Goal: Transaction & Acquisition: Register for event/course

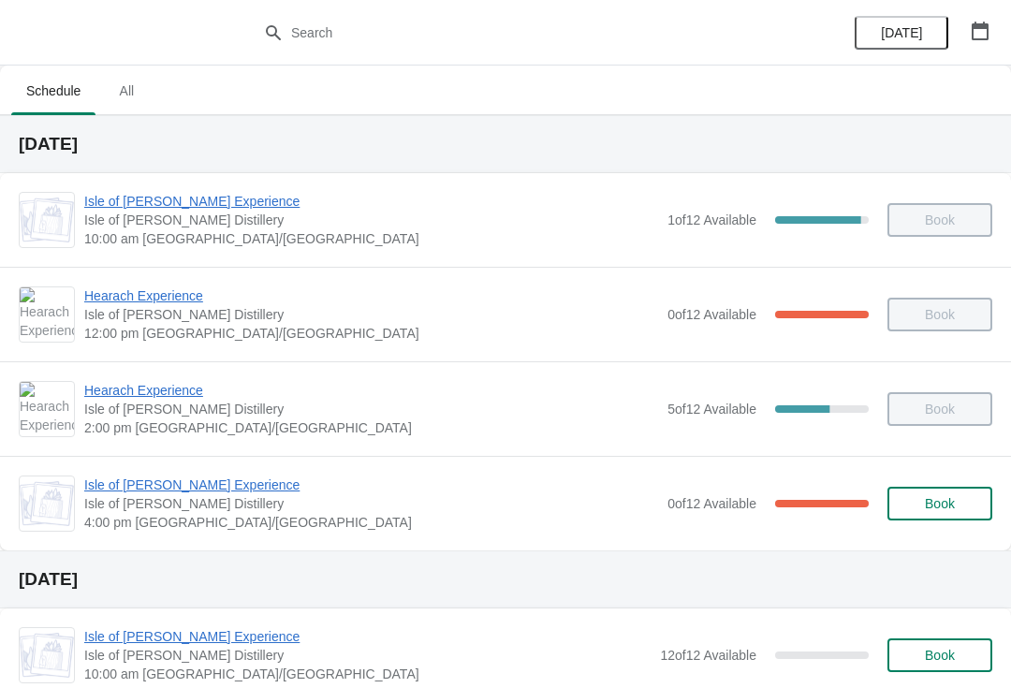
click at [969, 25] on button "button" at bounding box center [980, 31] width 34 height 34
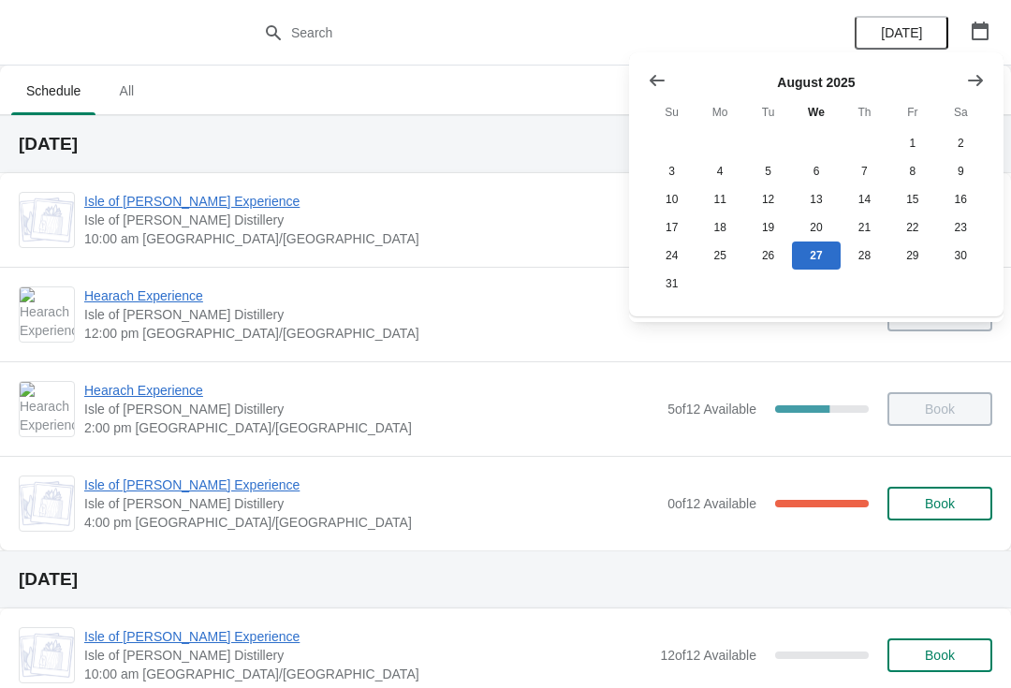
click at [972, 76] on icon "Show next month, September 2025" at bounding box center [975, 80] width 19 height 19
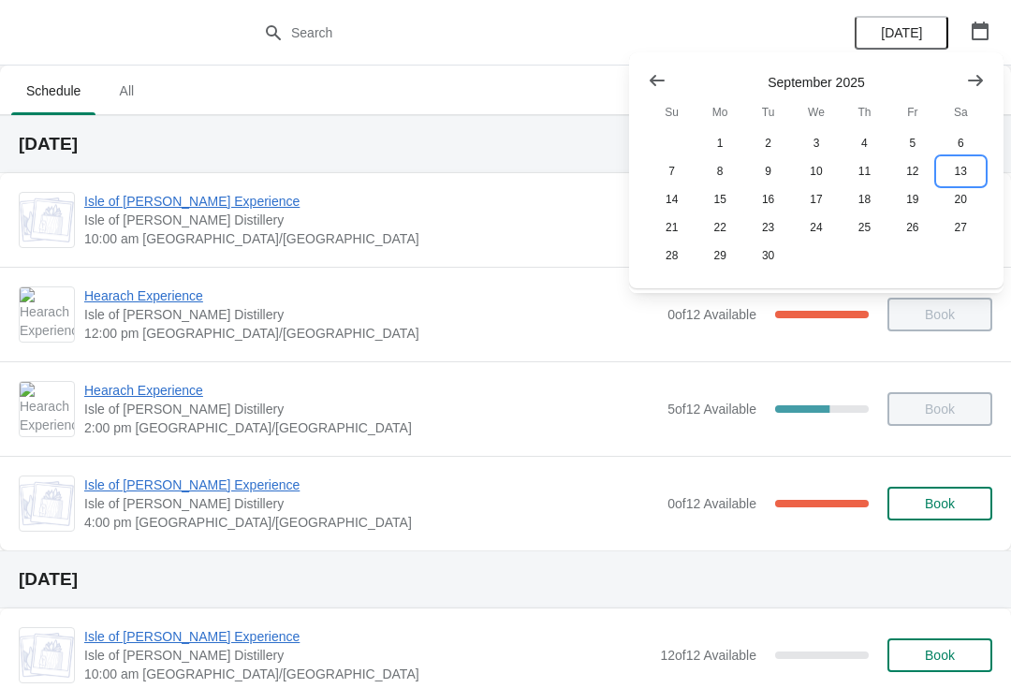
click at [963, 169] on button "13" at bounding box center [961, 171] width 48 height 28
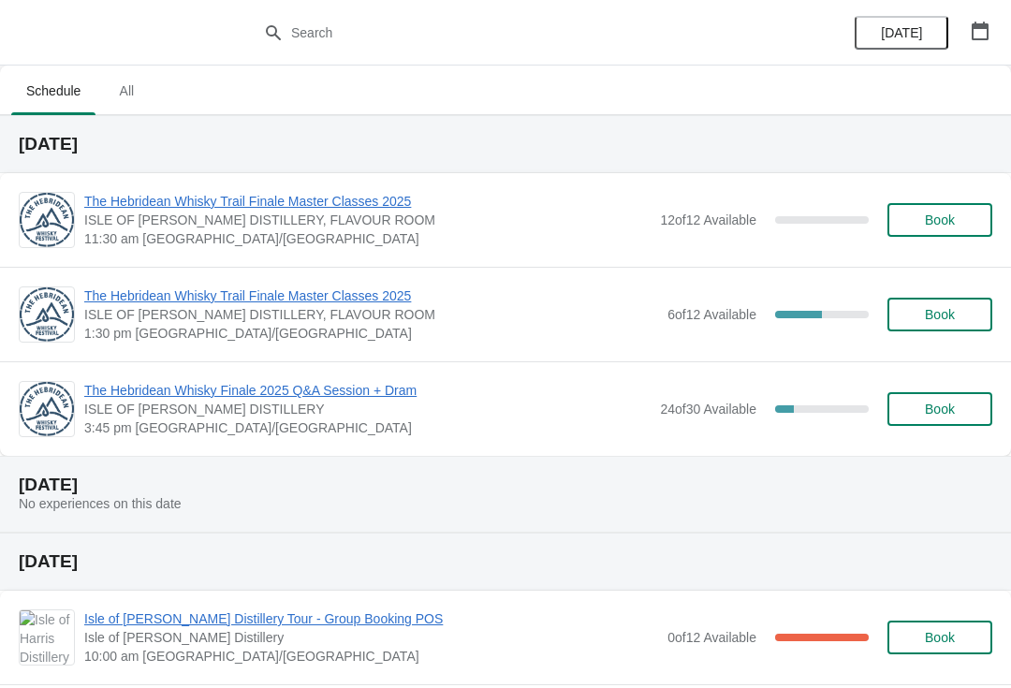
click at [114, 384] on span "The Hebridean Whisky Finale 2025 Q&A Session + Dram" at bounding box center [367, 390] width 566 height 19
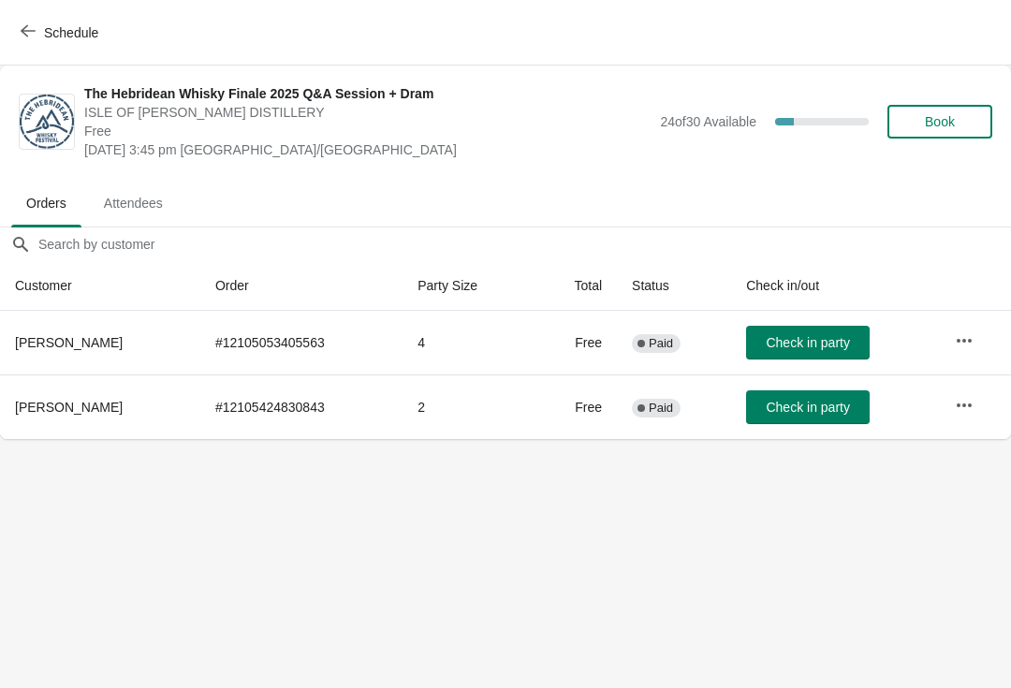
click at [39, 38] on span "Schedule" at bounding box center [61, 32] width 74 height 18
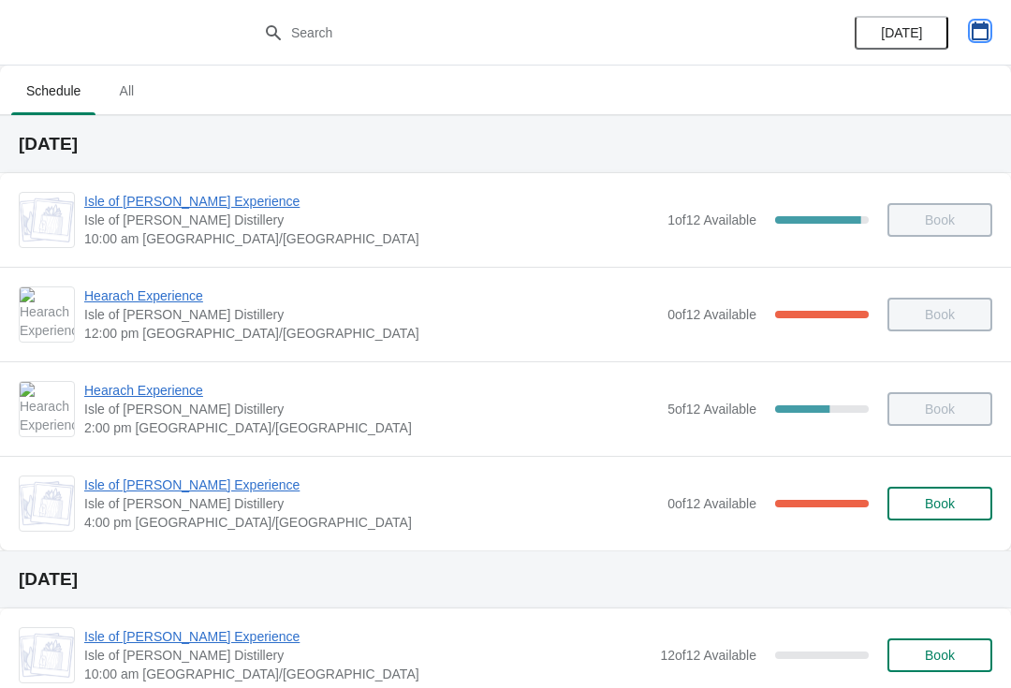
click at [984, 33] on icon "button" at bounding box center [980, 31] width 19 height 19
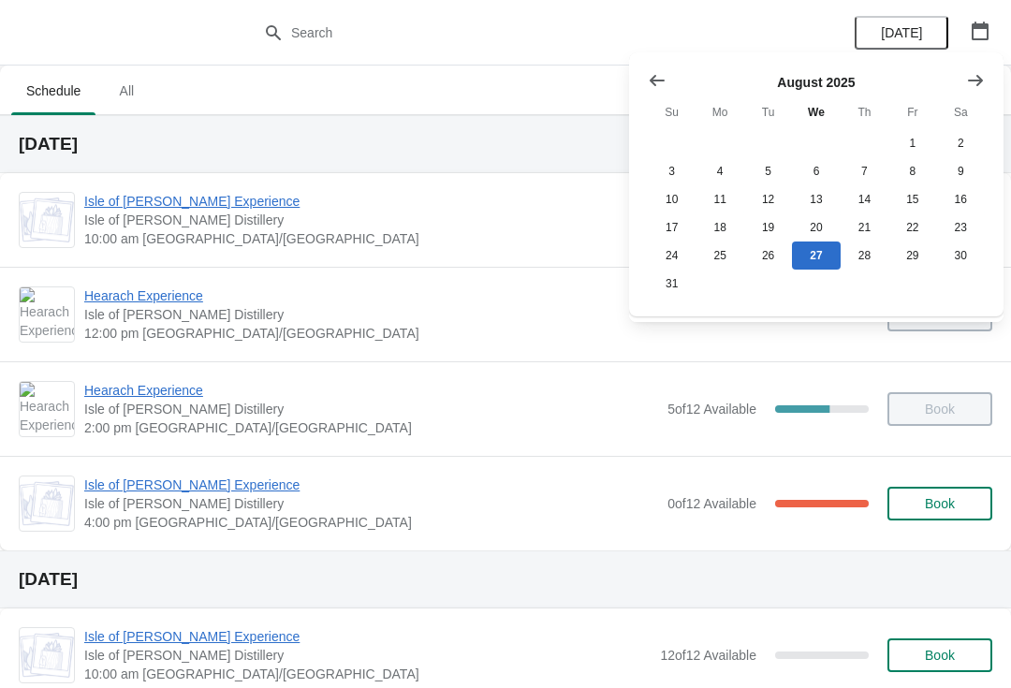
click at [965, 82] on button "Show next month, September 2025" at bounding box center [976, 81] width 34 height 34
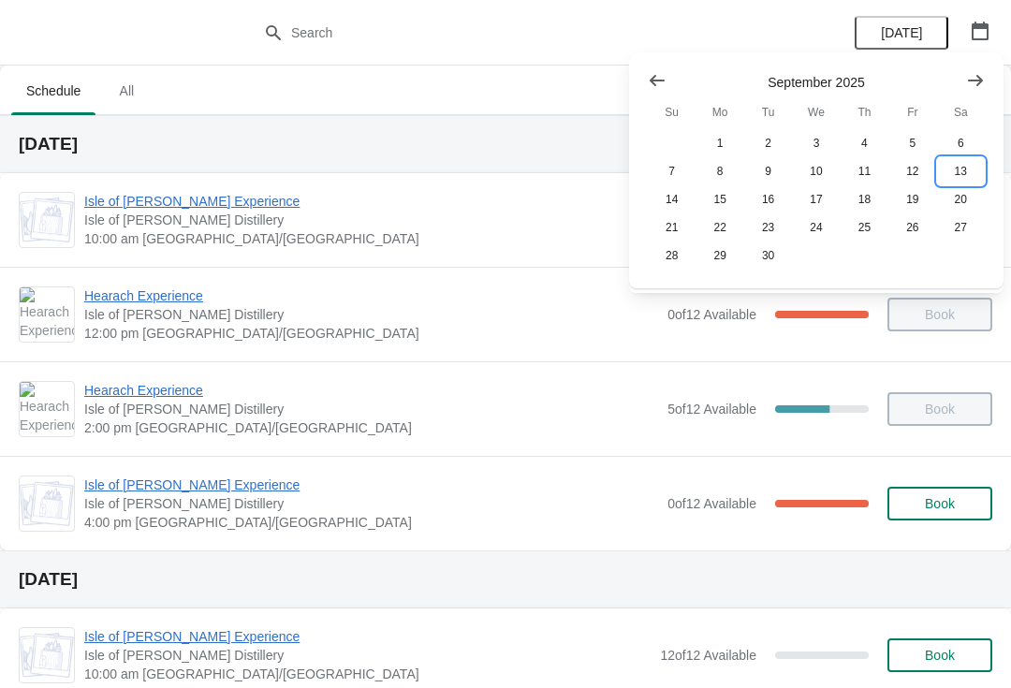
click at [959, 170] on button "13" at bounding box center [961, 171] width 48 height 28
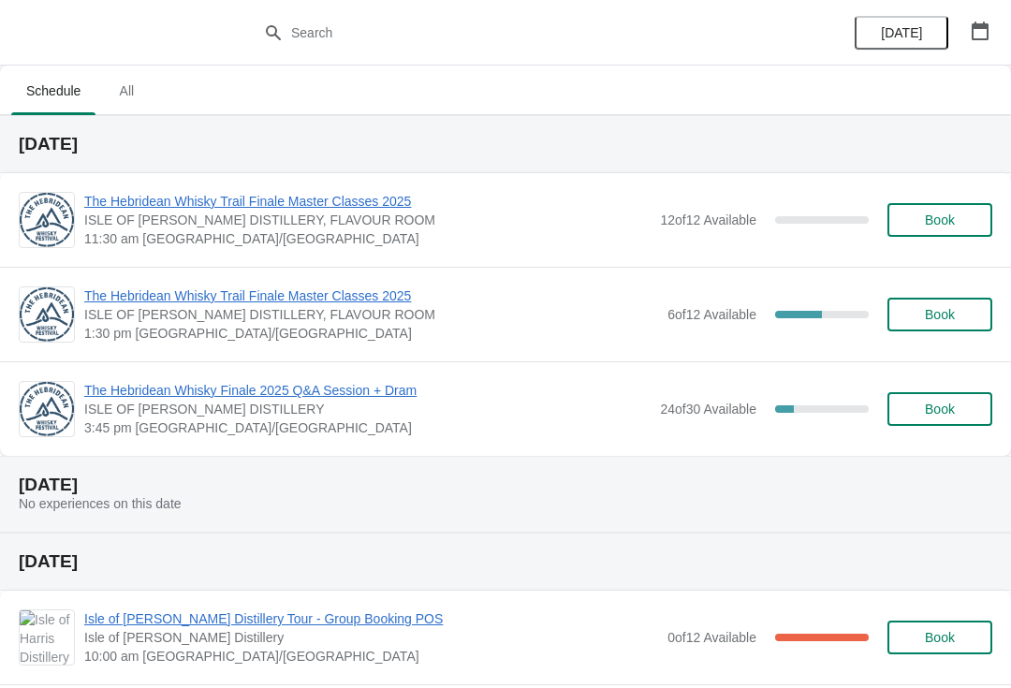
click at [351, 302] on span "The Hebridean Whisky Trail Finale Master Classes 2025" at bounding box center [371, 295] width 574 height 19
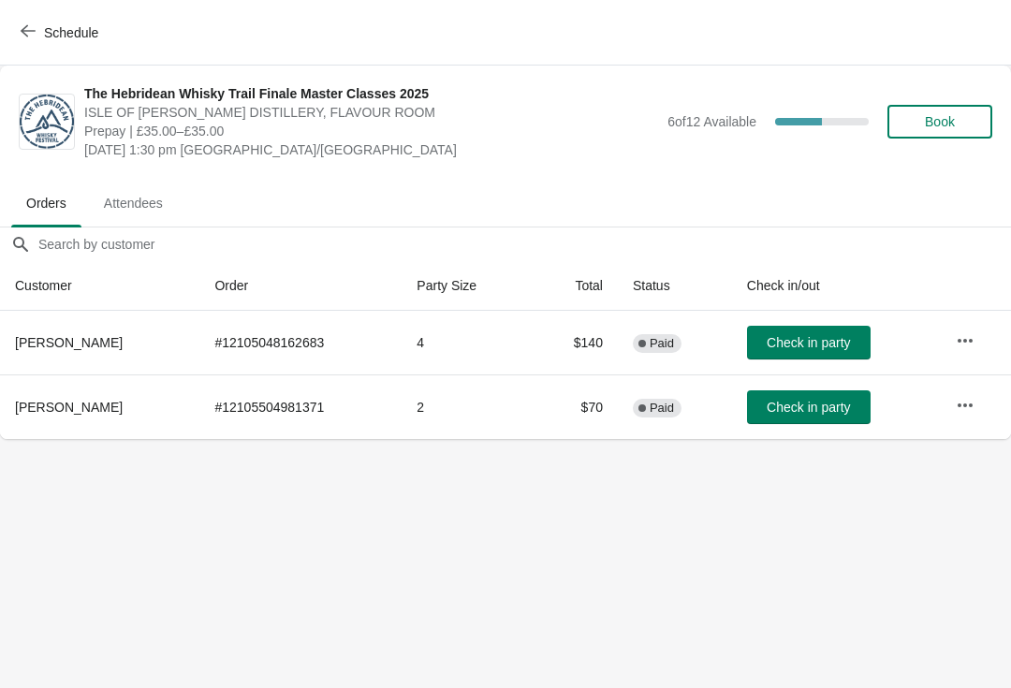
click at [47, 25] on span "Schedule" at bounding box center [71, 32] width 54 height 15
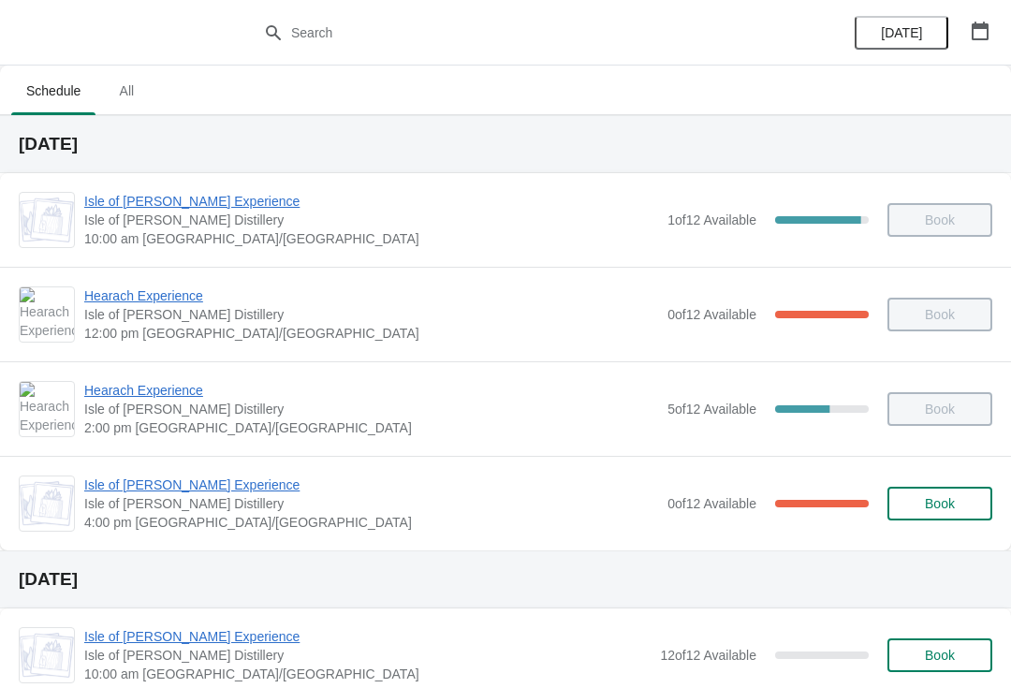
click at [975, 41] on button "button" at bounding box center [980, 31] width 34 height 34
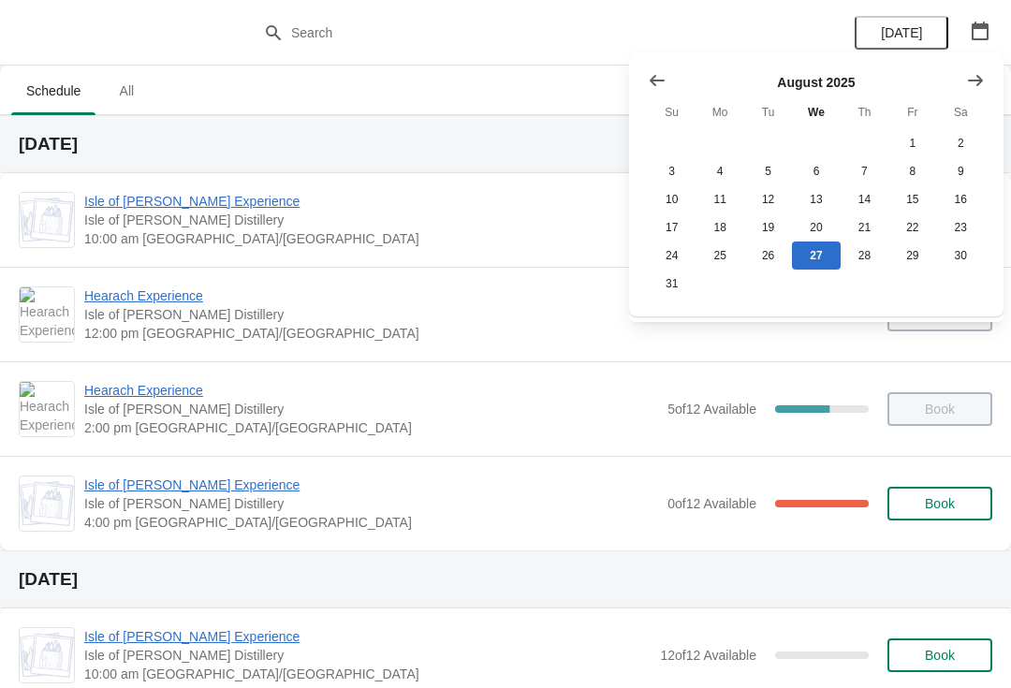
click at [974, 87] on icon "Show next month, September 2025" at bounding box center [975, 80] width 19 height 19
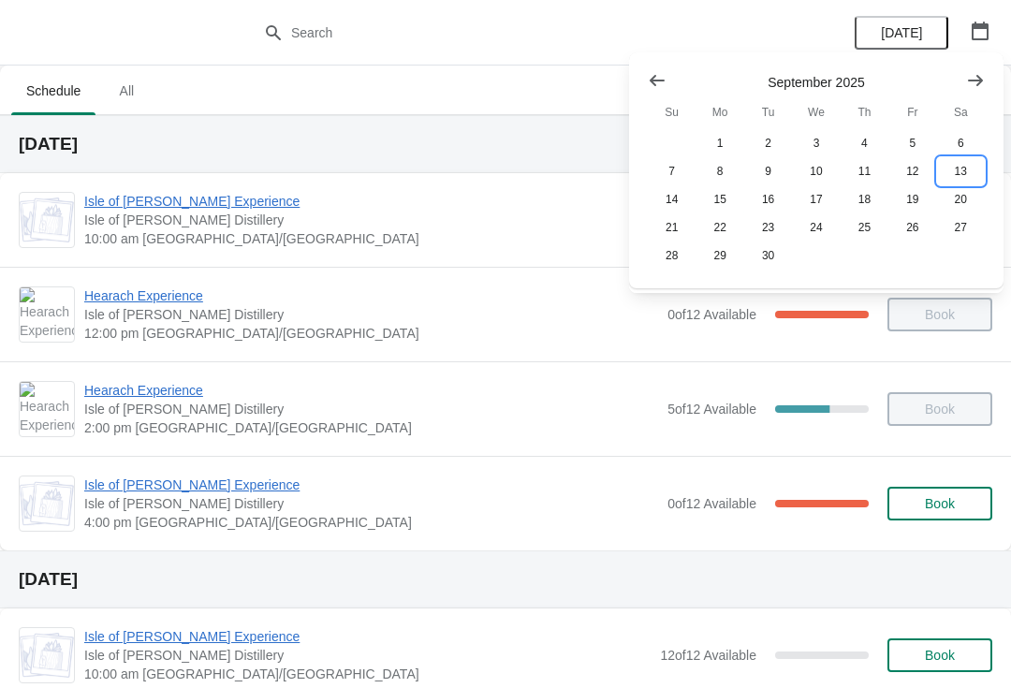
click at [963, 168] on button "13" at bounding box center [961, 171] width 48 height 28
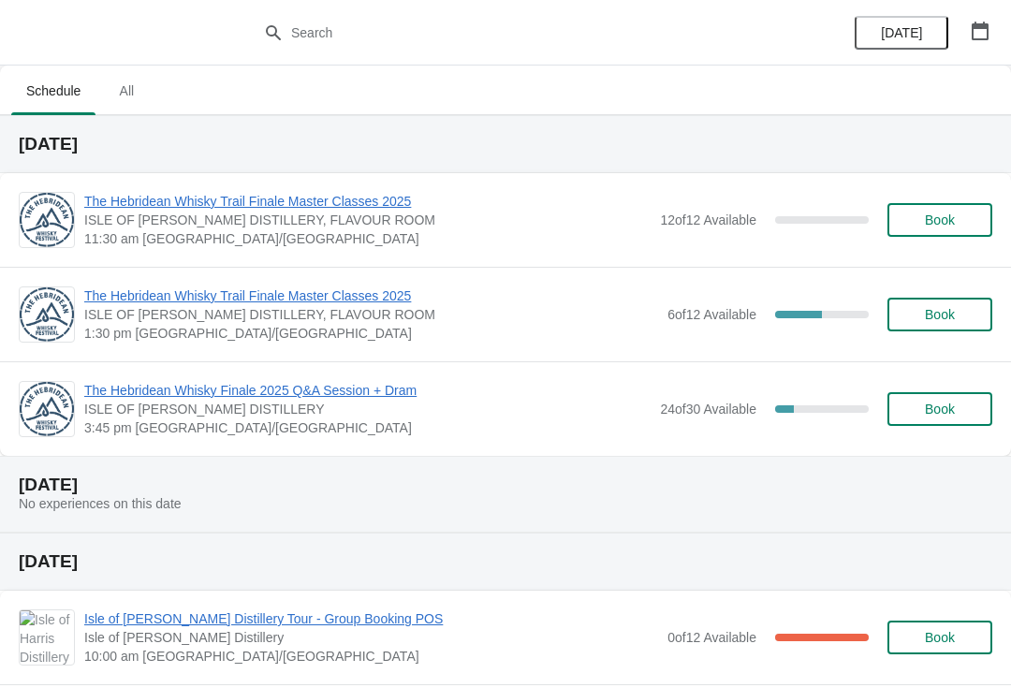
click at [971, 316] on span "Book" at bounding box center [939, 314] width 71 height 15
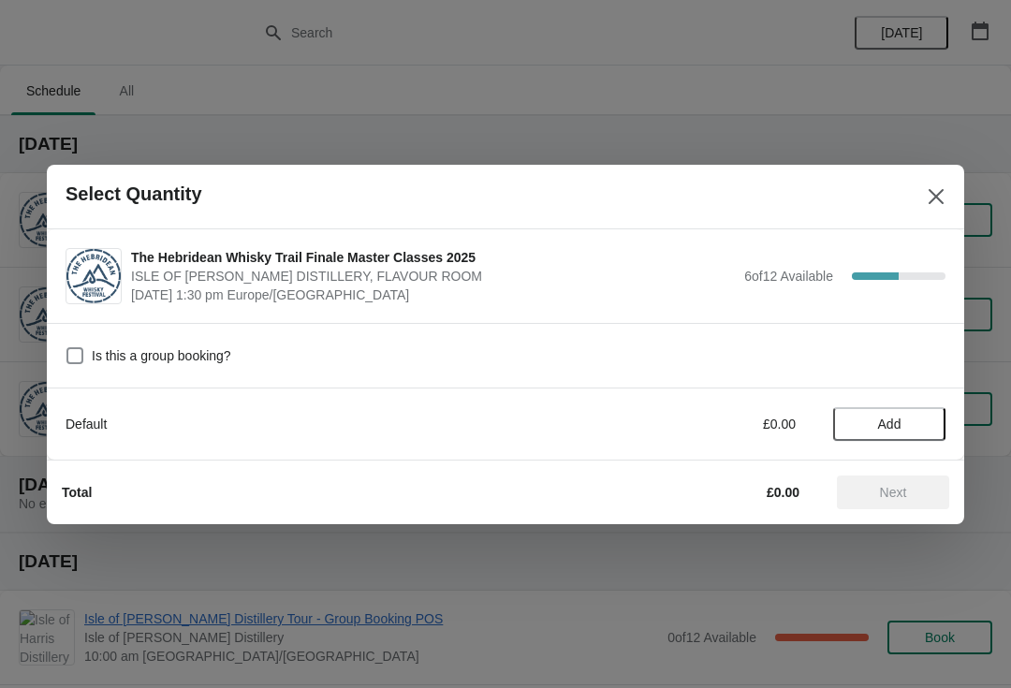
click at [929, 418] on span "Add" at bounding box center [889, 424] width 79 height 15
click at [926, 425] on icon at bounding box center [922, 424] width 20 height 20
click at [911, 496] on span "Next" at bounding box center [893, 492] width 82 height 15
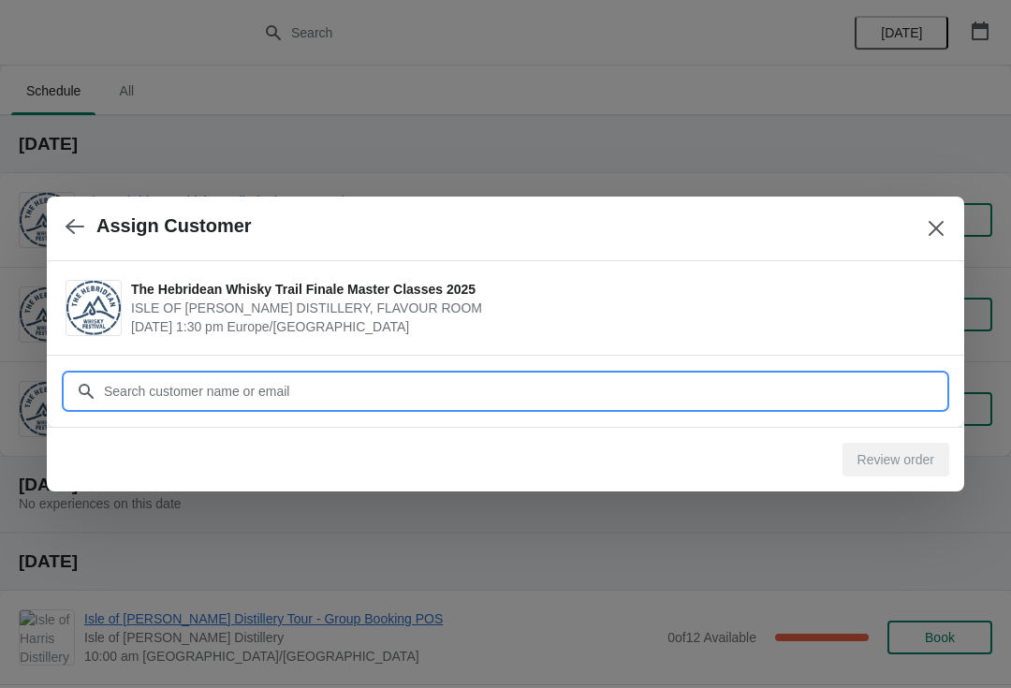
click at [341, 392] on input "Customer" at bounding box center [524, 391] width 843 height 34
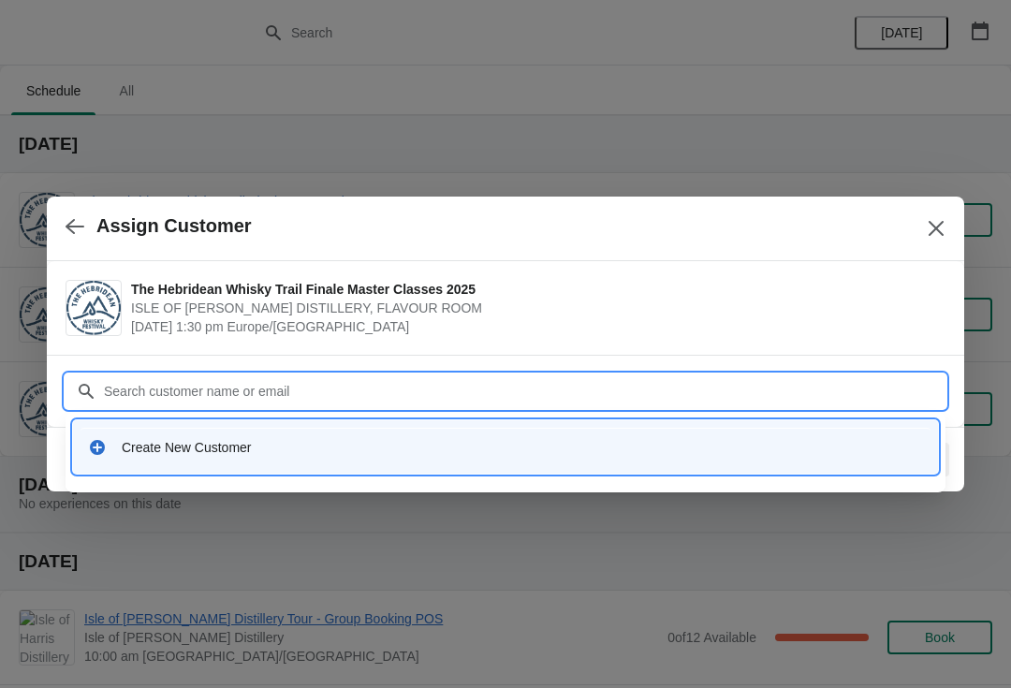
click at [217, 442] on div "Create New Customer" at bounding box center [522, 447] width 801 height 19
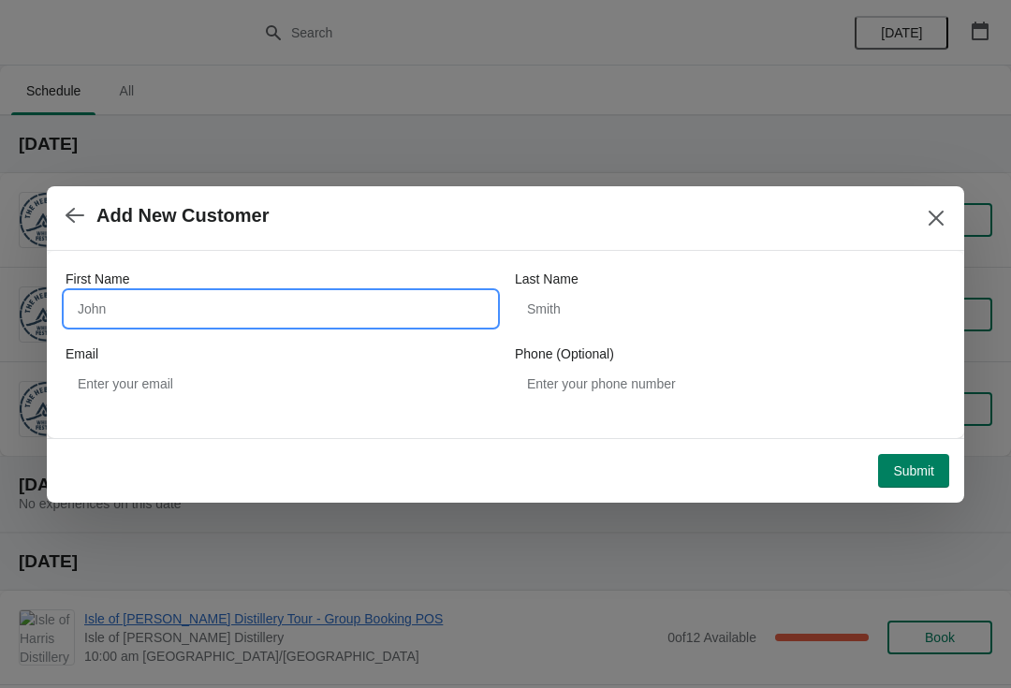
click at [176, 322] on input "First Name" at bounding box center [281, 309] width 431 height 34
type input "[PERSON_NAME]"
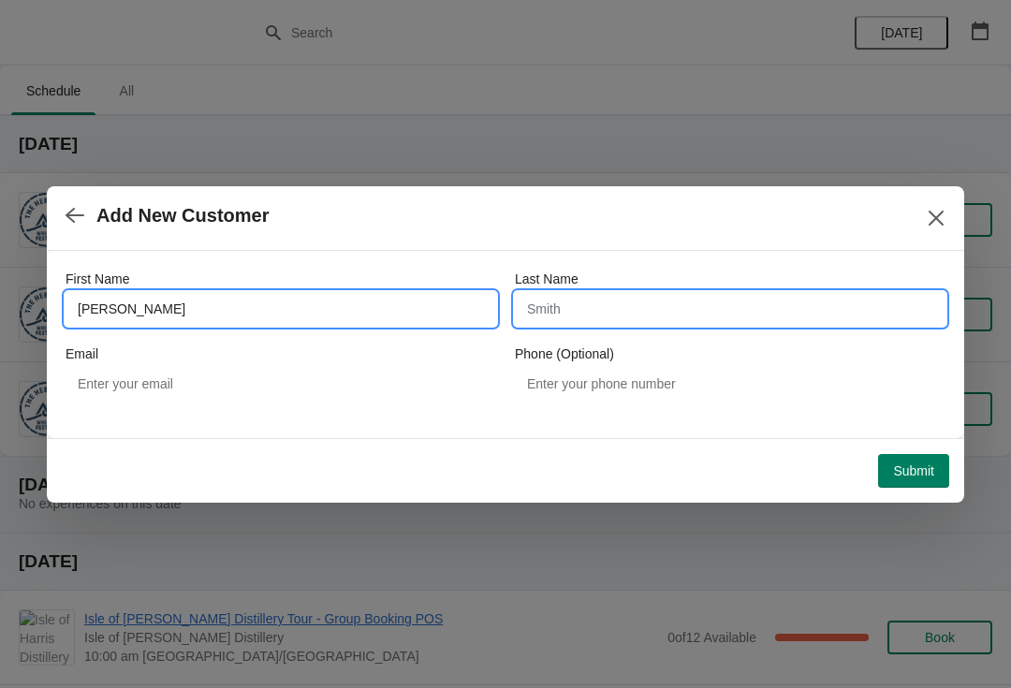
click at [656, 304] on input "Last Name" at bounding box center [730, 309] width 431 height 34
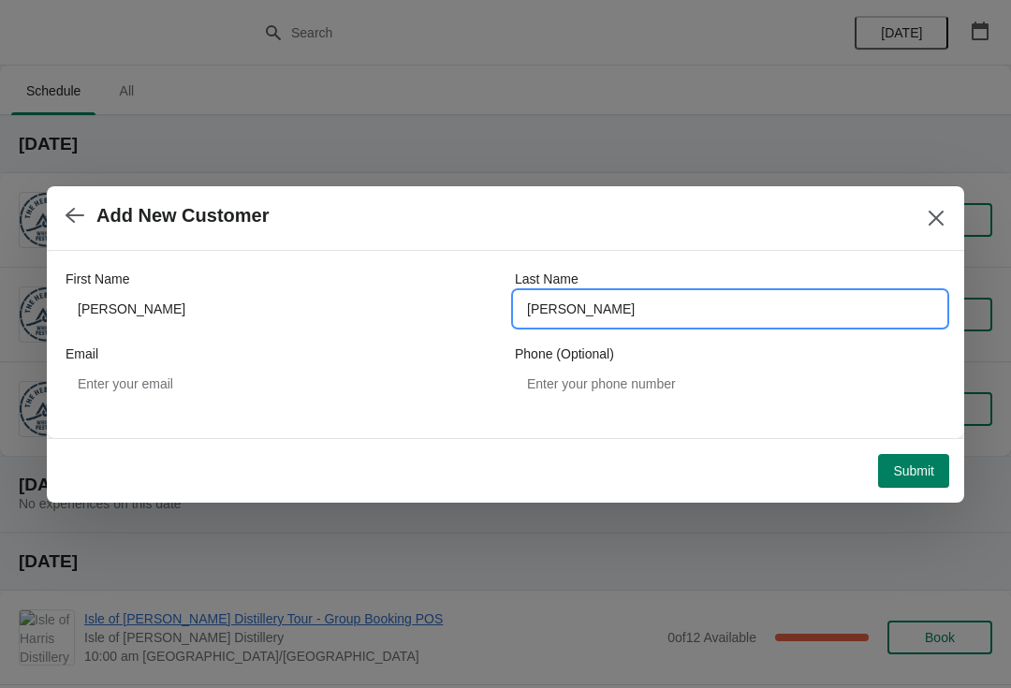
type input "[PERSON_NAME]"
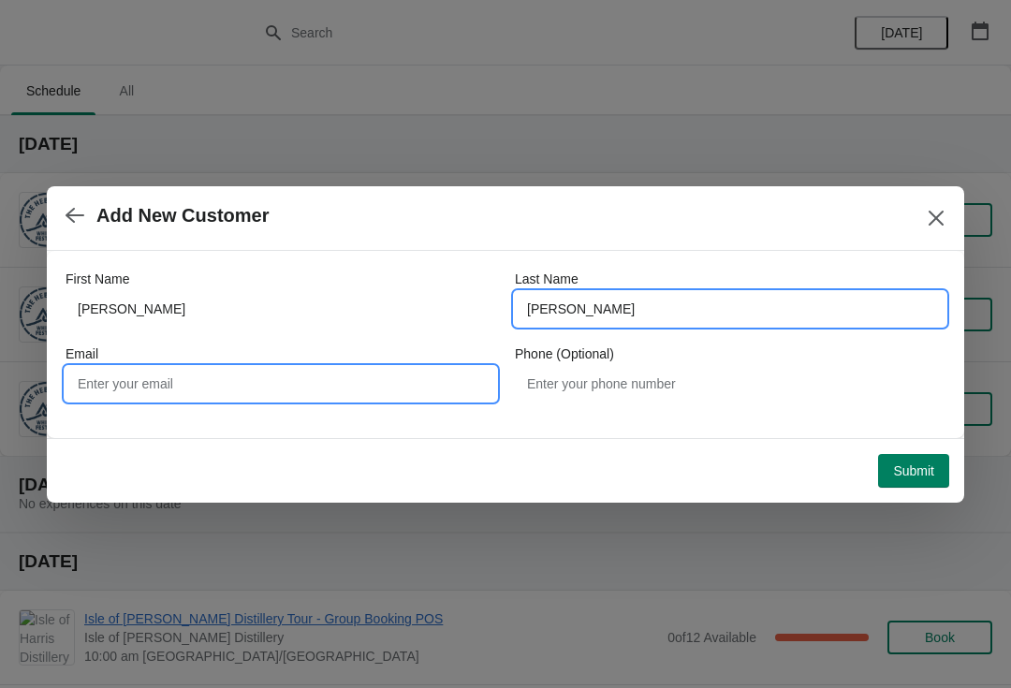
click at [263, 387] on input "Email" at bounding box center [281, 384] width 431 height 34
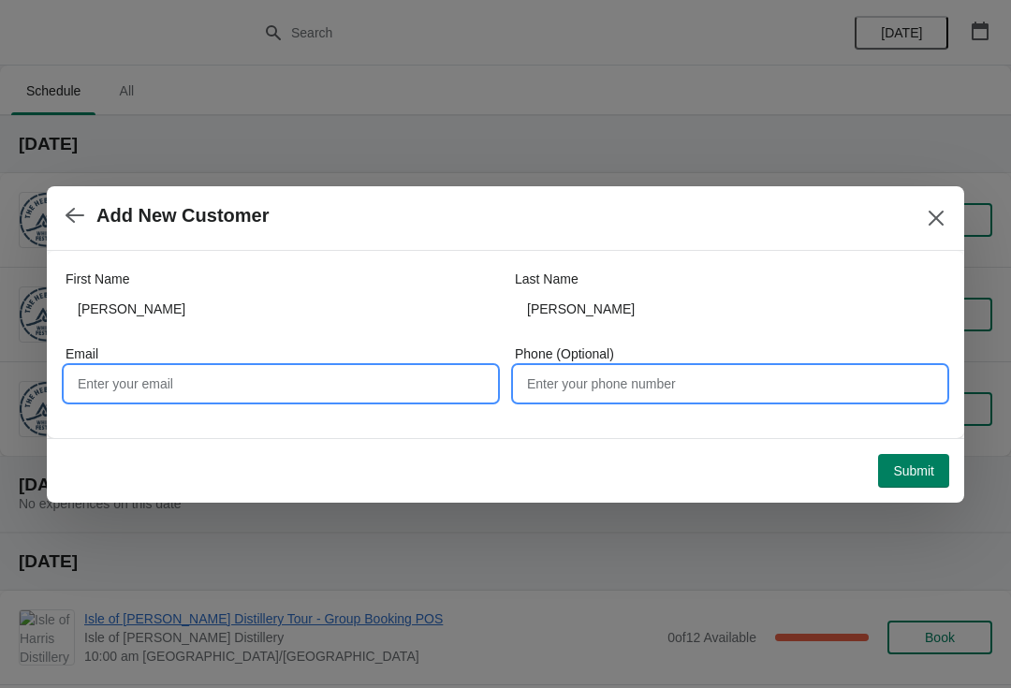
click at [588, 388] on input "Phone (Optional)" at bounding box center [730, 384] width 431 height 34
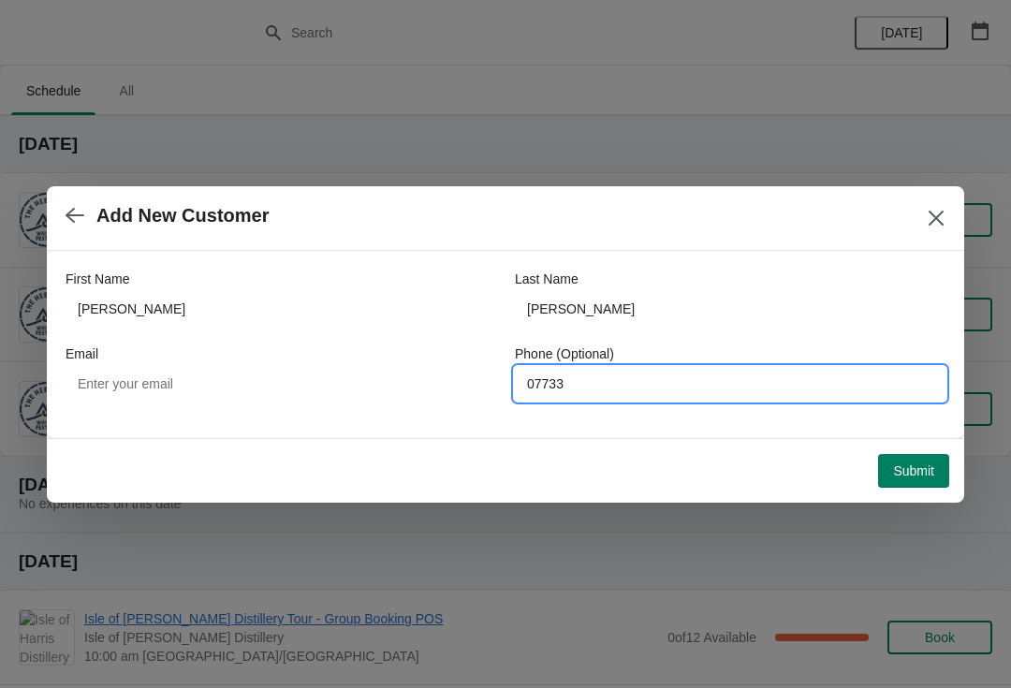
click at [910, 471] on span "Submit" at bounding box center [913, 470] width 41 height 15
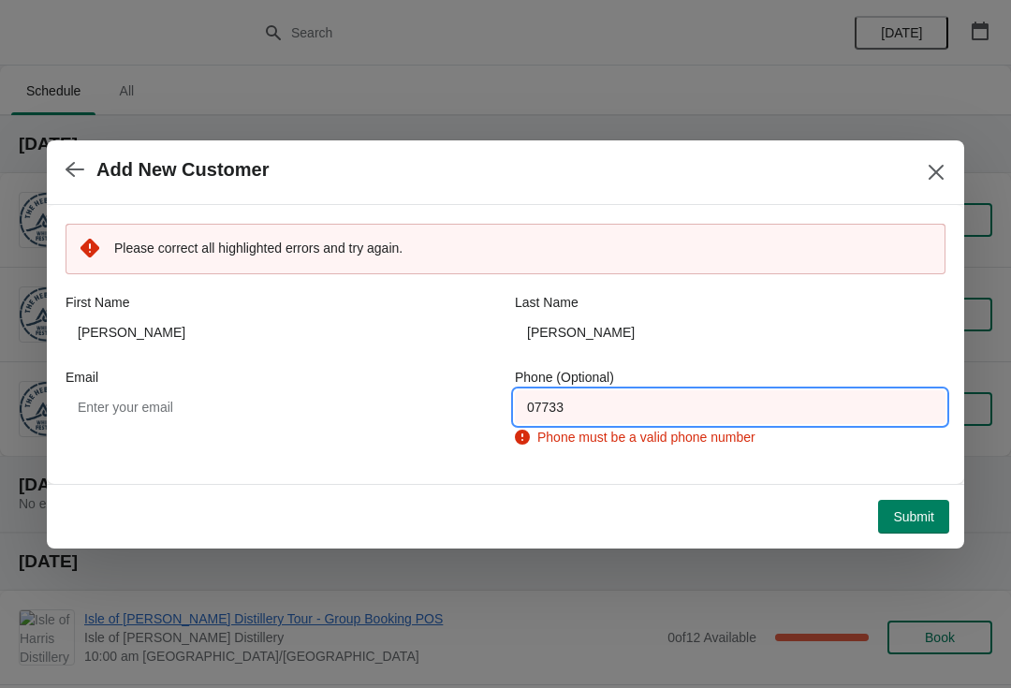
click at [600, 399] on input "07733" at bounding box center [730, 407] width 431 height 34
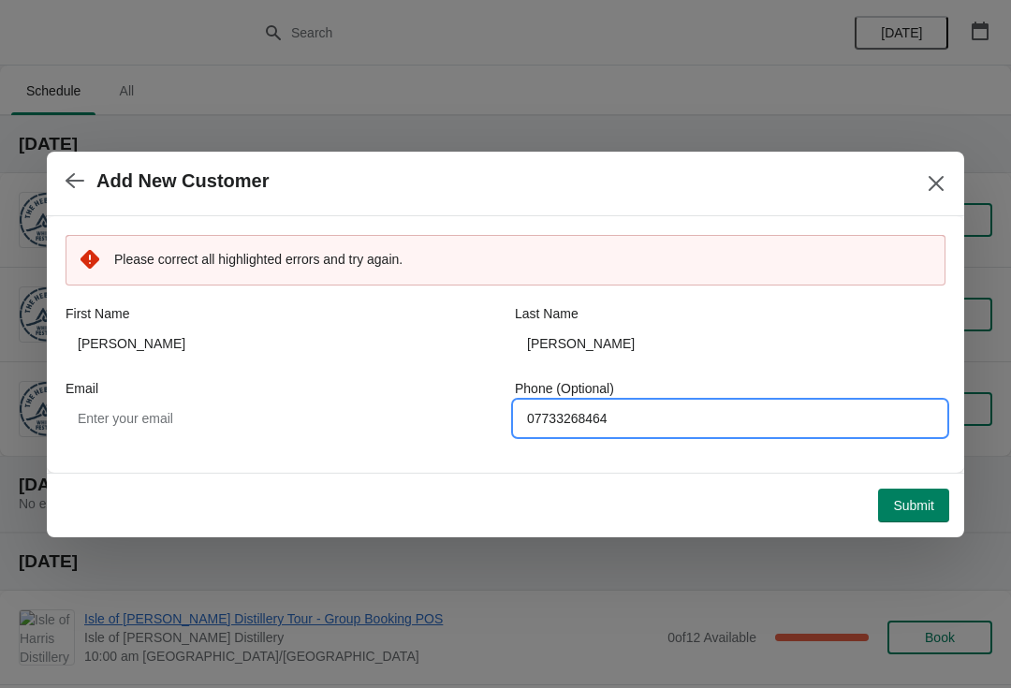
type input "07733268464"
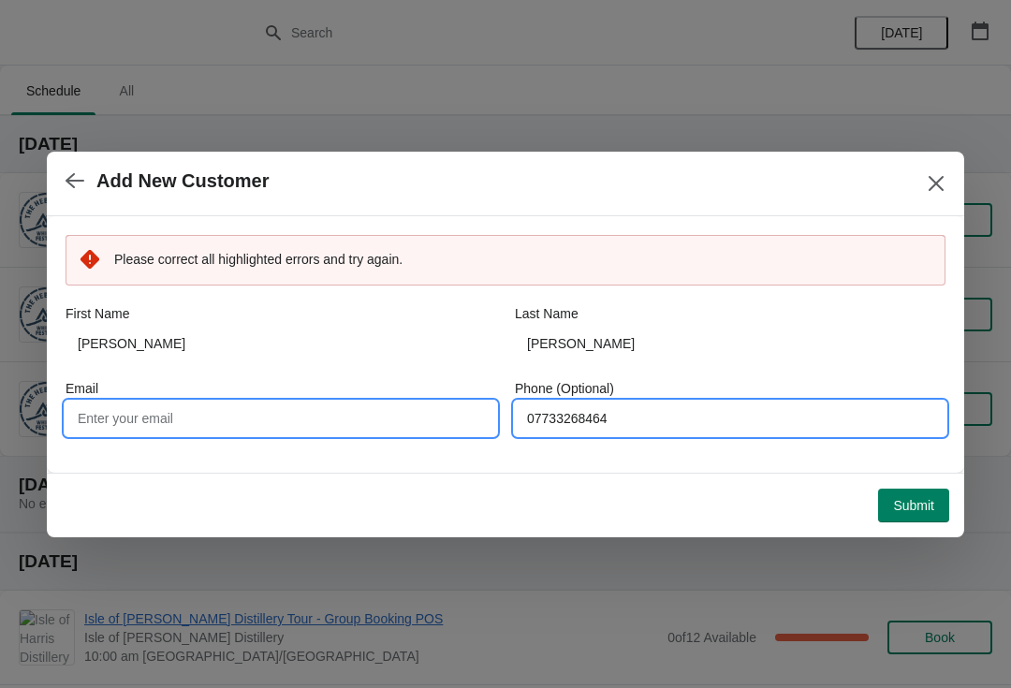
click at [248, 425] on input "Email" at bounding box center [281, 419] width 431 height 34
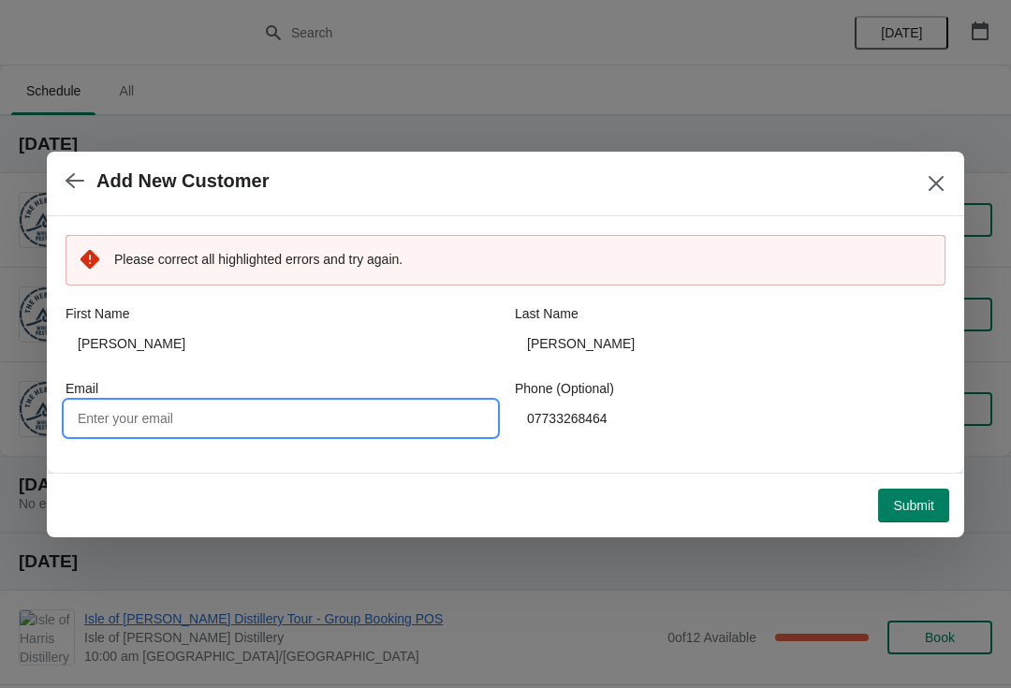
click at [153, 418] on input "Email" at bounding box center [281, 419] width 431 height 34
click at [921, 512] on span "Submit" at bounding box center [913, 505] width 41 height 15
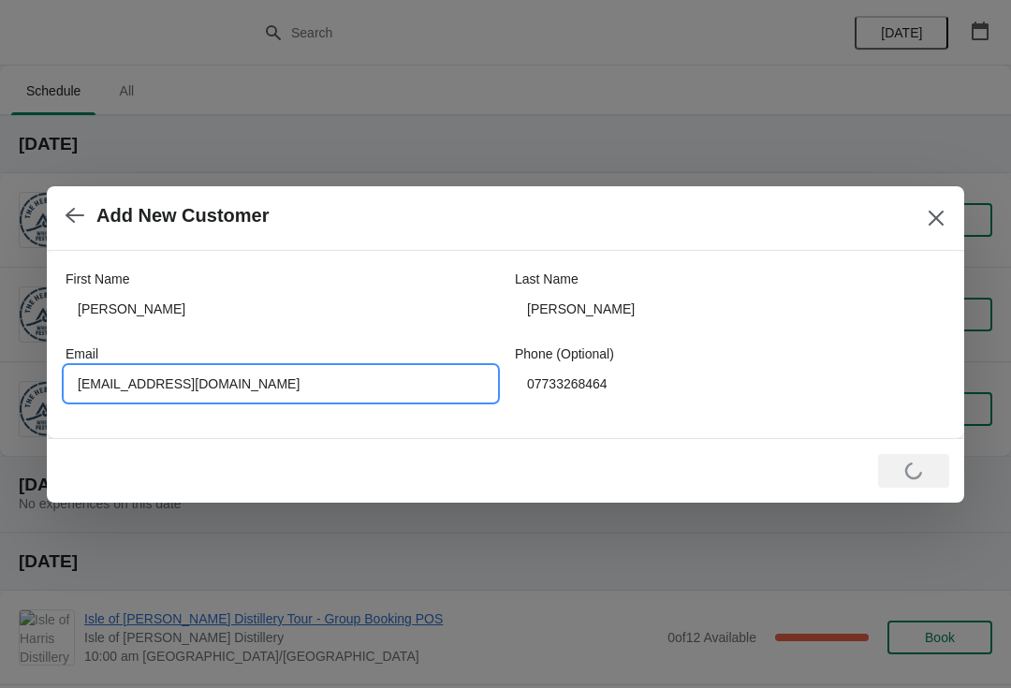
click at [247, 389] on input "[EMAIL_ADDRESS][DOMAIN_NAME]" at bounding box center [281, 384] width 431 height 34
type input "[EMAIL_ADDRESS][DOMAIN_NAME]"
click at [912, 476] on div "Loading Submit" at bounding box center [913, 471] width 71 height 34
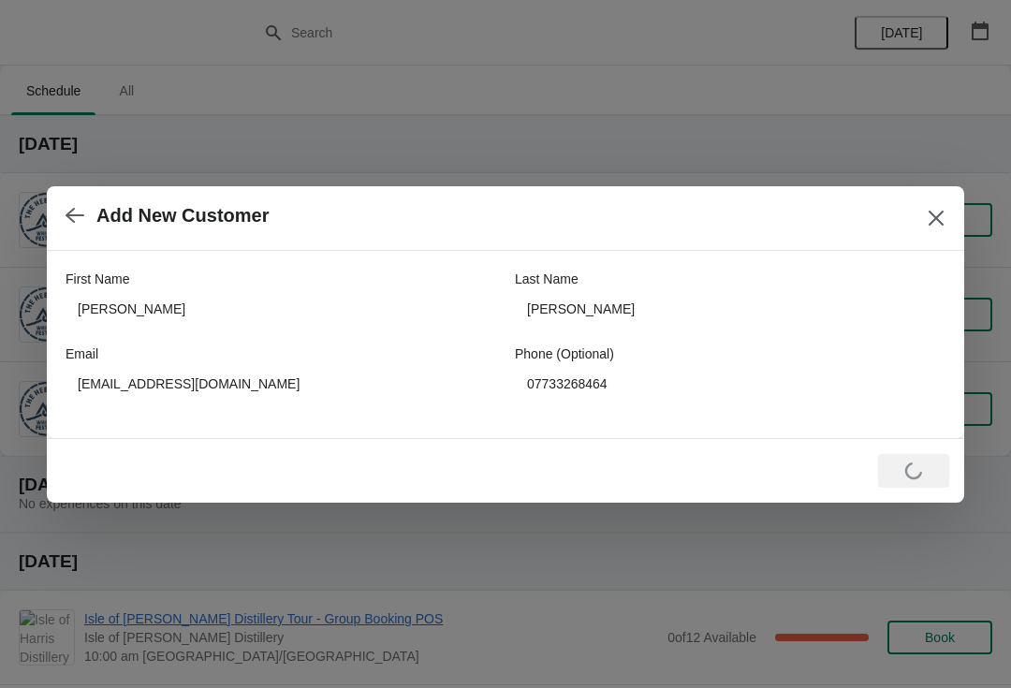
click at [936, 217] on icon "Close" at bounding box center [936, 217] width 15 height 15
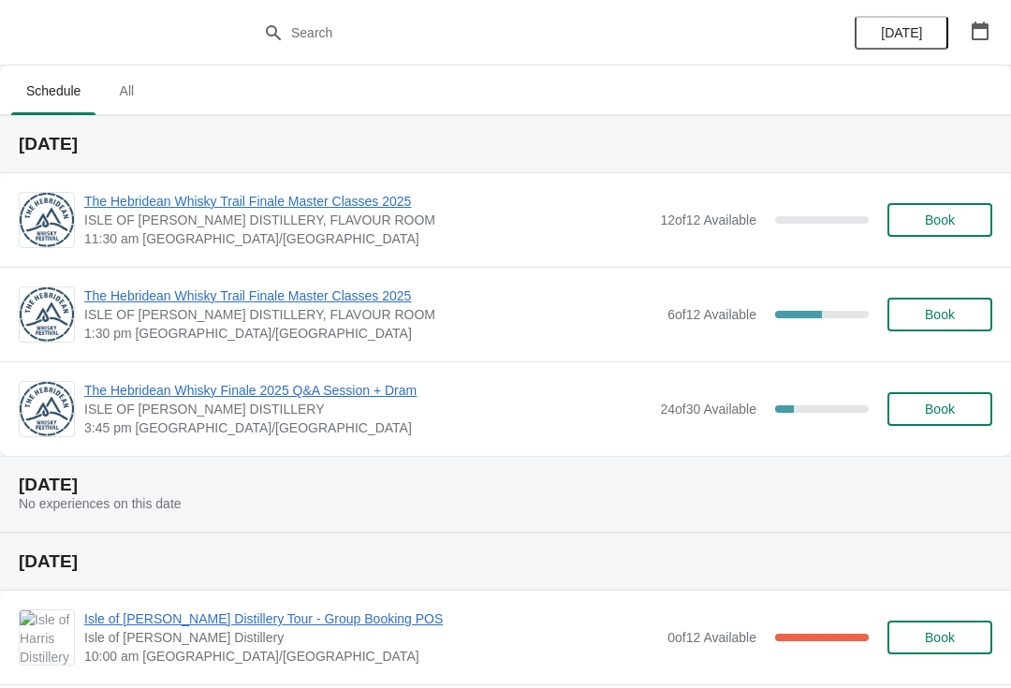
click at [967, 317] on span "Book" at bounding box center [939, 314] width 71 height 15
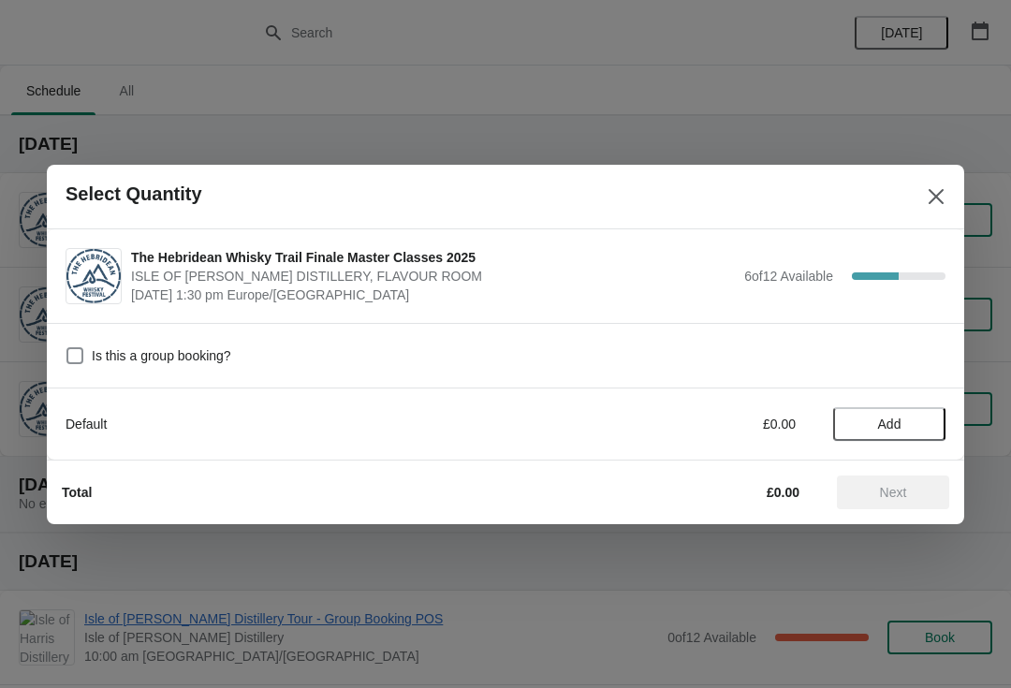
click at [933, 413] on button "Add" at bounding box center [889, 424] width 112 height 34
click at [929, 417] on icon at bounding box center [922, 424] width 20 height 20
click at [914, 491] on span "Next" at bounding box center [893, 492] width 82 height 15
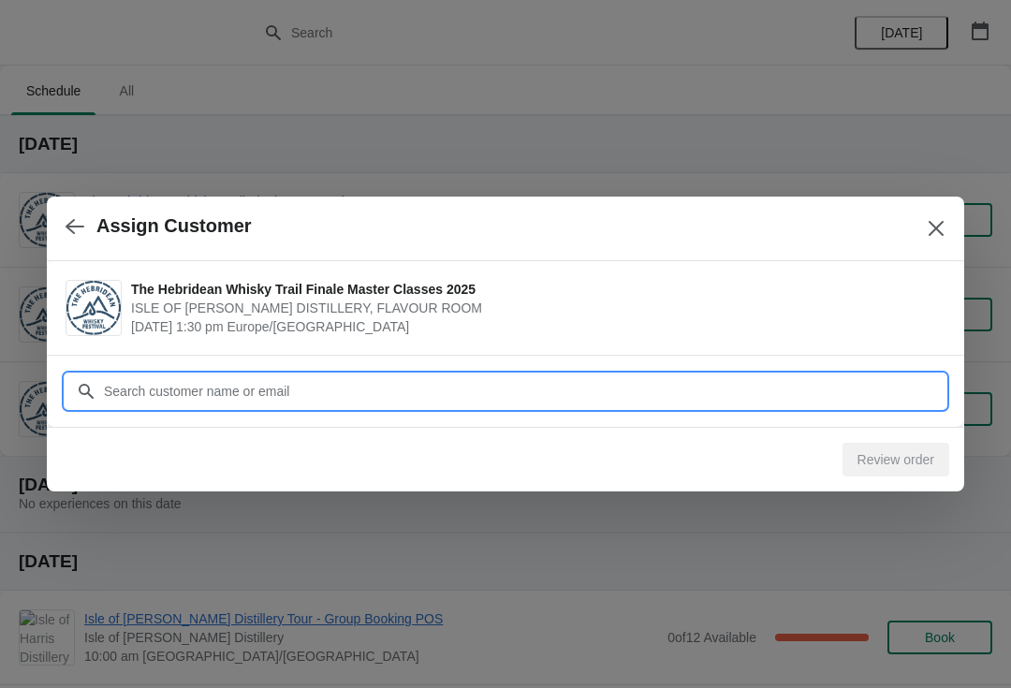
click at [376, 403] on input "Customer" at bounding box center [524, 391] width 843 height 34
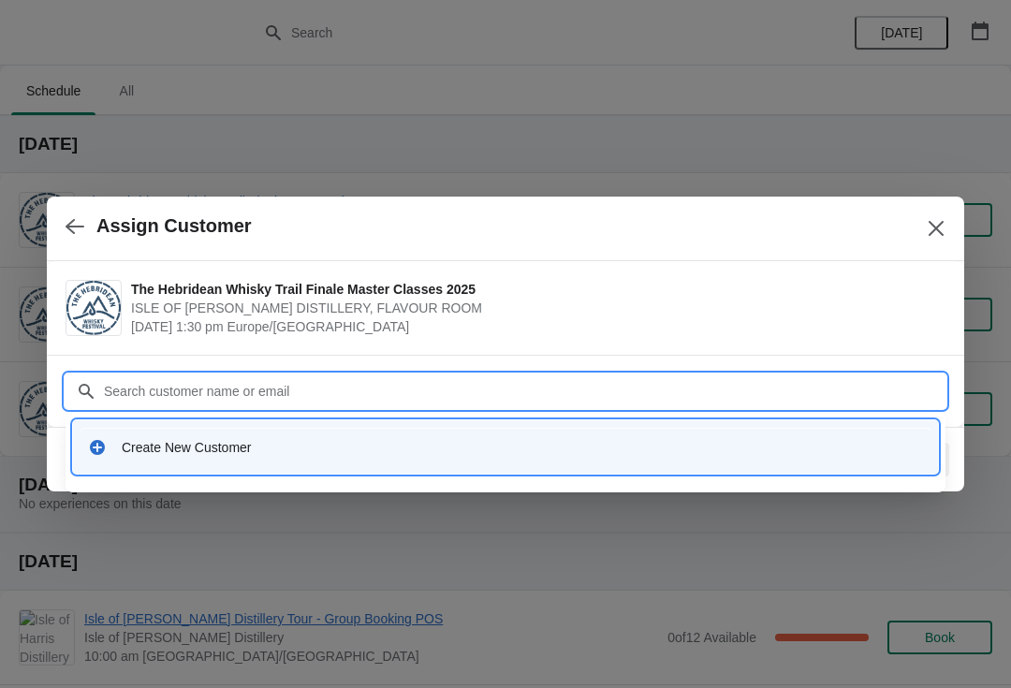
click at [292, 454] on div "Create New Customer" at bounding box center [522, 447] width 801 height 19
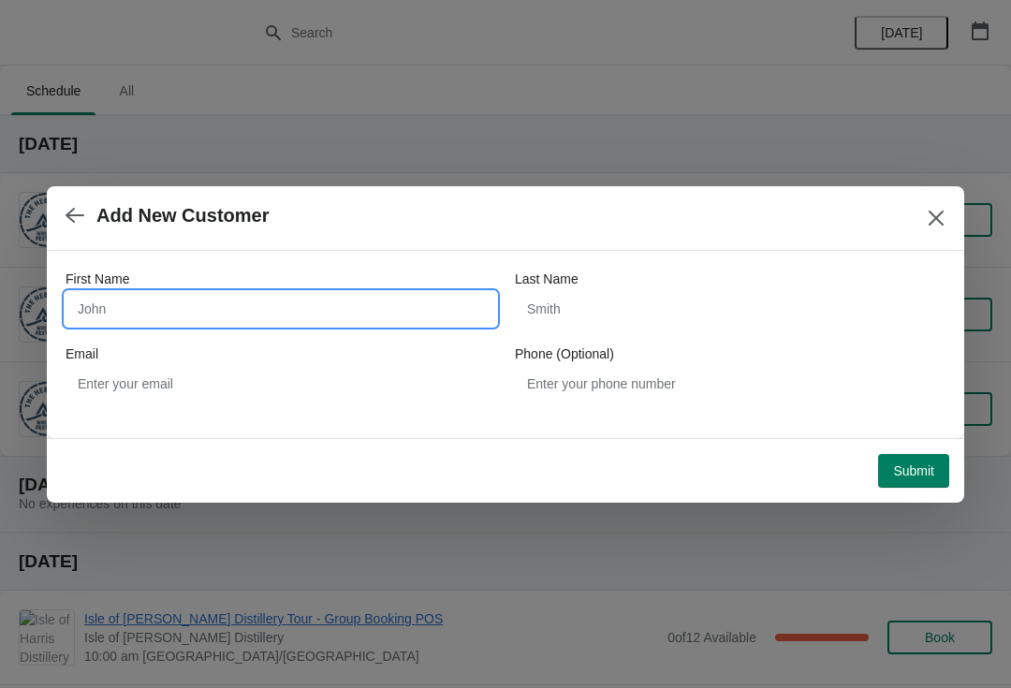
click at [131, 308] on input "First Name" at bounding box center [281, 309] width 431 height 34
type input "[PERSON_NAME]"
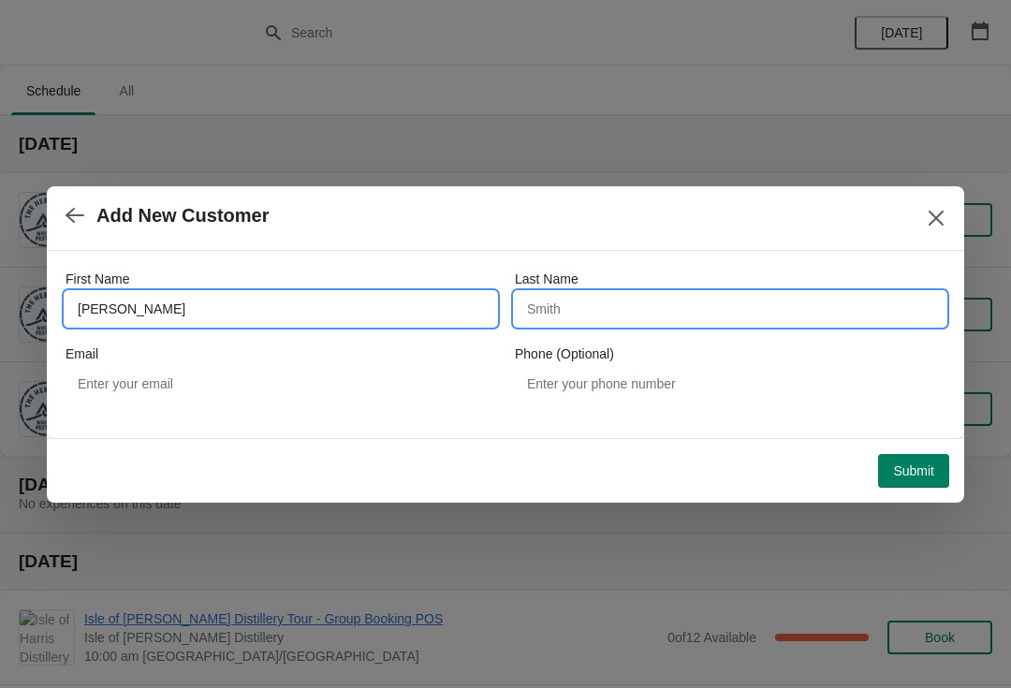
click at [602, 315] on input "Last Name" at bounding box center [730, 309] width 431 height 34
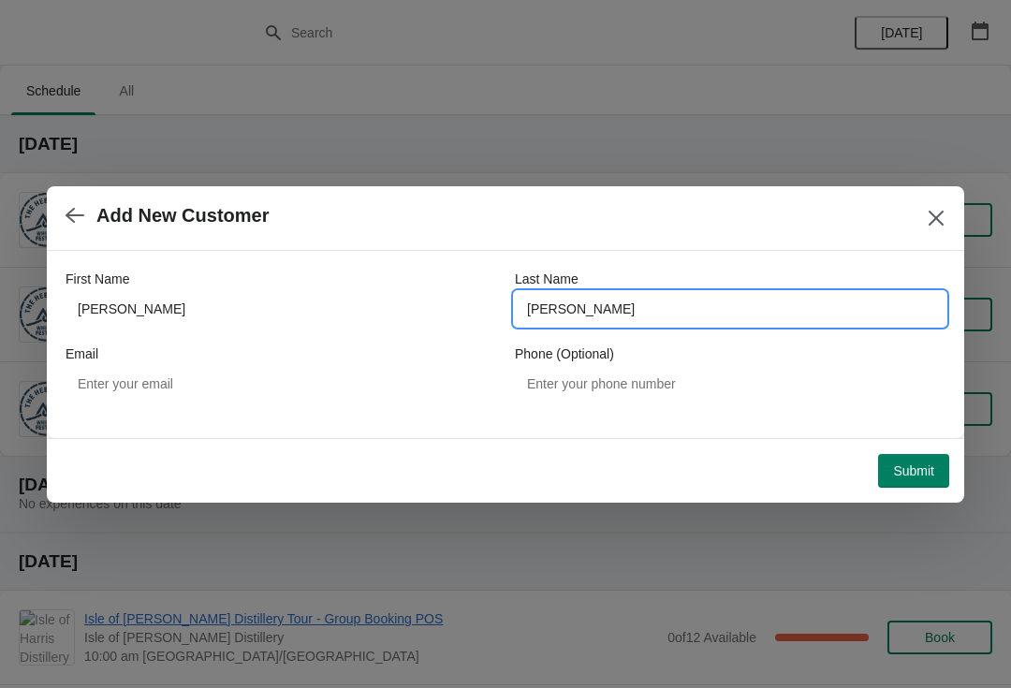
type input "[PERSON_NAME]"
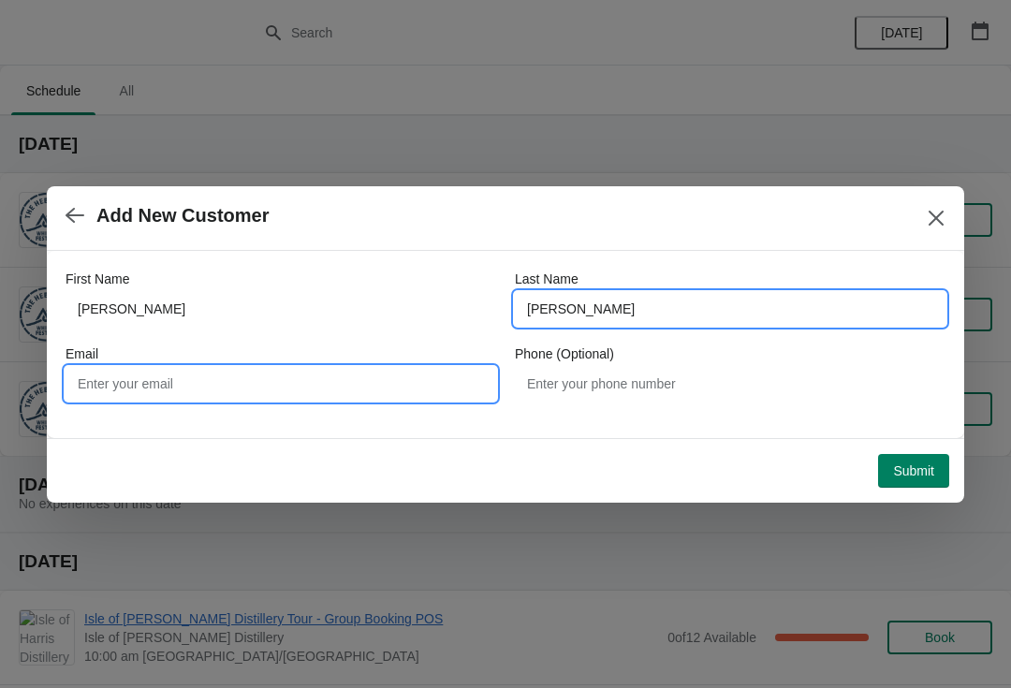
click at [265, 386] on input "Email" at bounding box center [281, 384] width 431 height 34
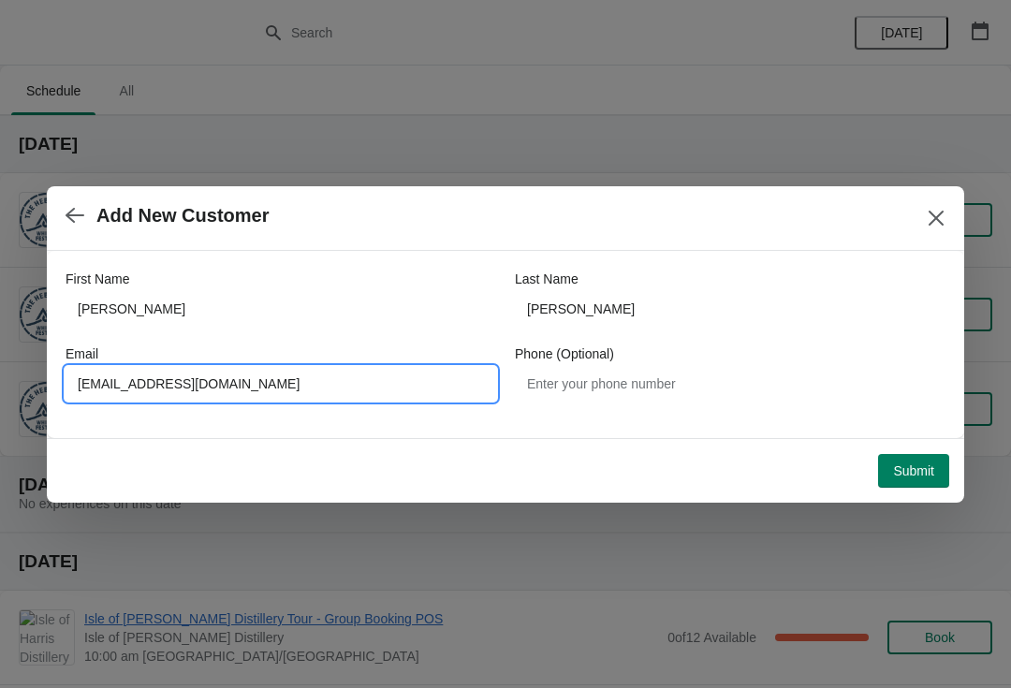
type input "[EMAIL_ADDRESS][DOMAIN_NAME]"
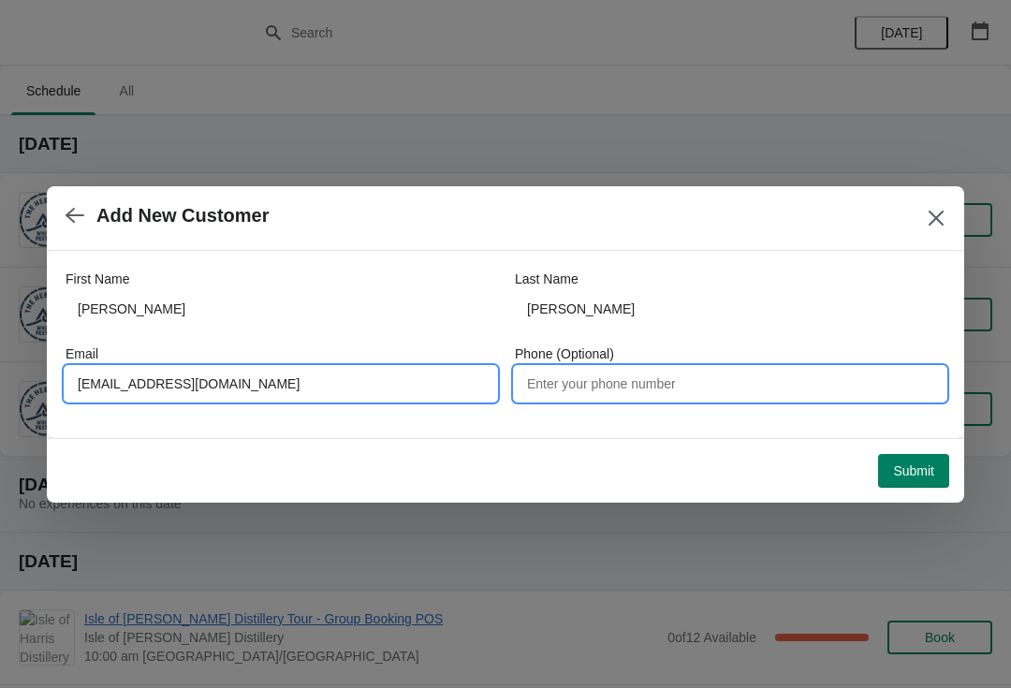
click at [743, 385] on input "Phone (Optional)" at bounding box center [730, 384] width 431 height 34
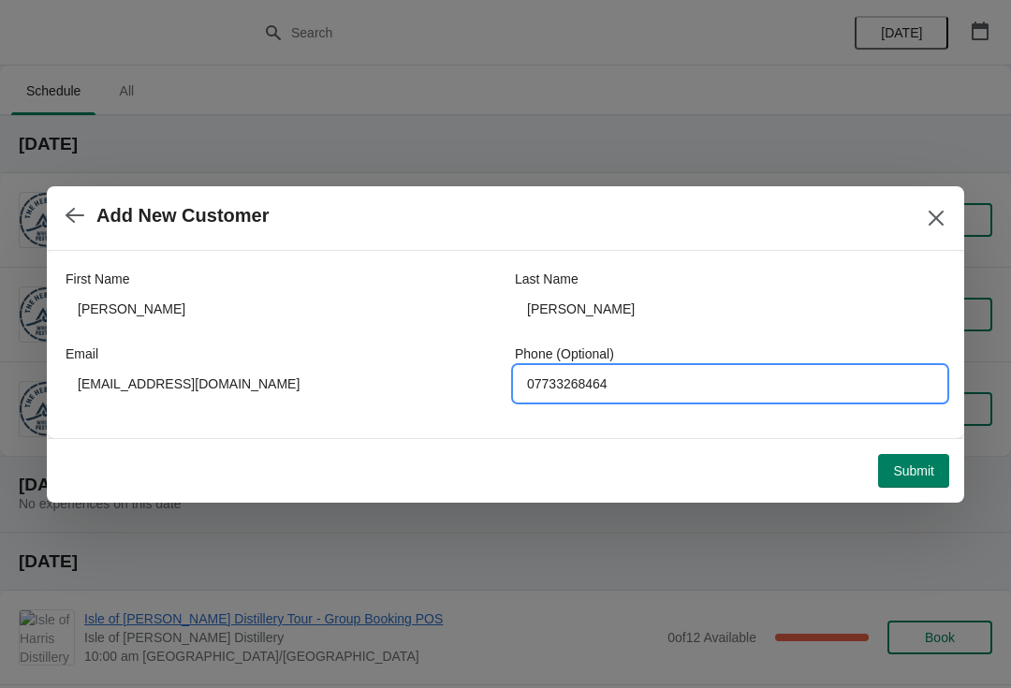
type input "07733268464"
click at [915, 474] on span "Submit" at bounding box center [913, 470] width 41 height 15
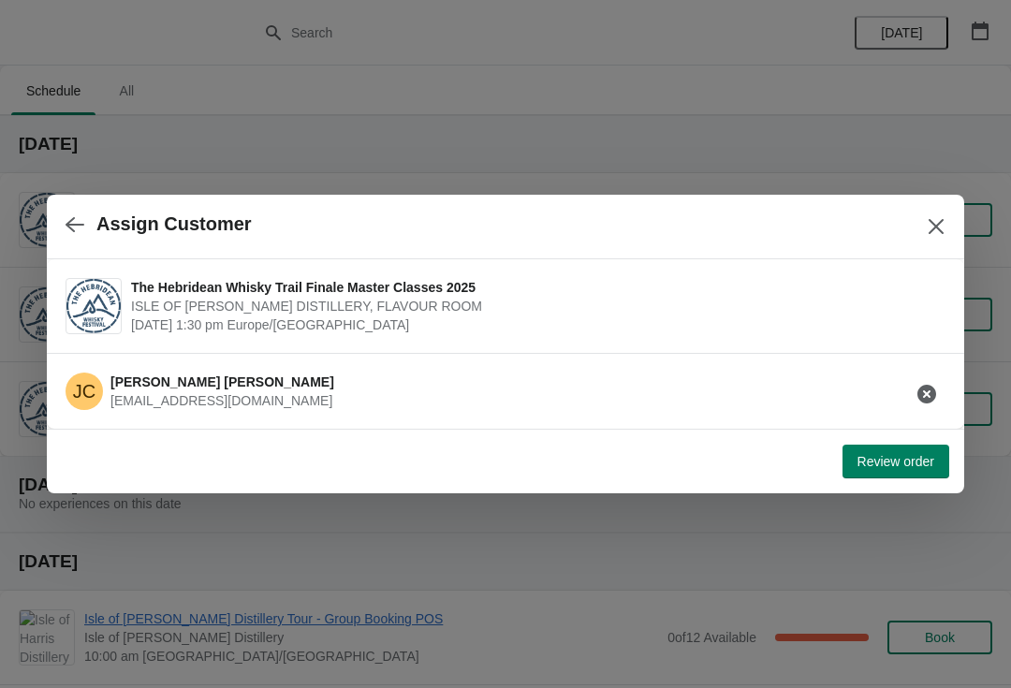
click at [909, 459] on span "Review order" at bounding box center [896, 461] width 77 height 15
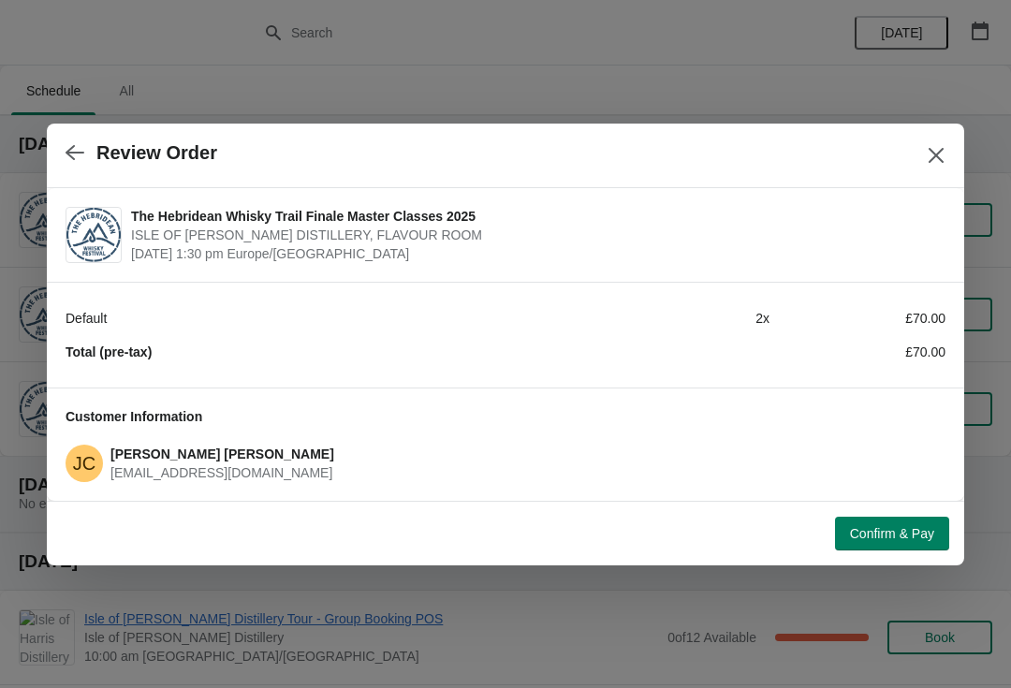
click at [895, 534] on span "Confirm & Pay" at bounding box center [892, 533] width 84 height 15
